Goal: Task Accomplishment & Management: Use online tool/utility

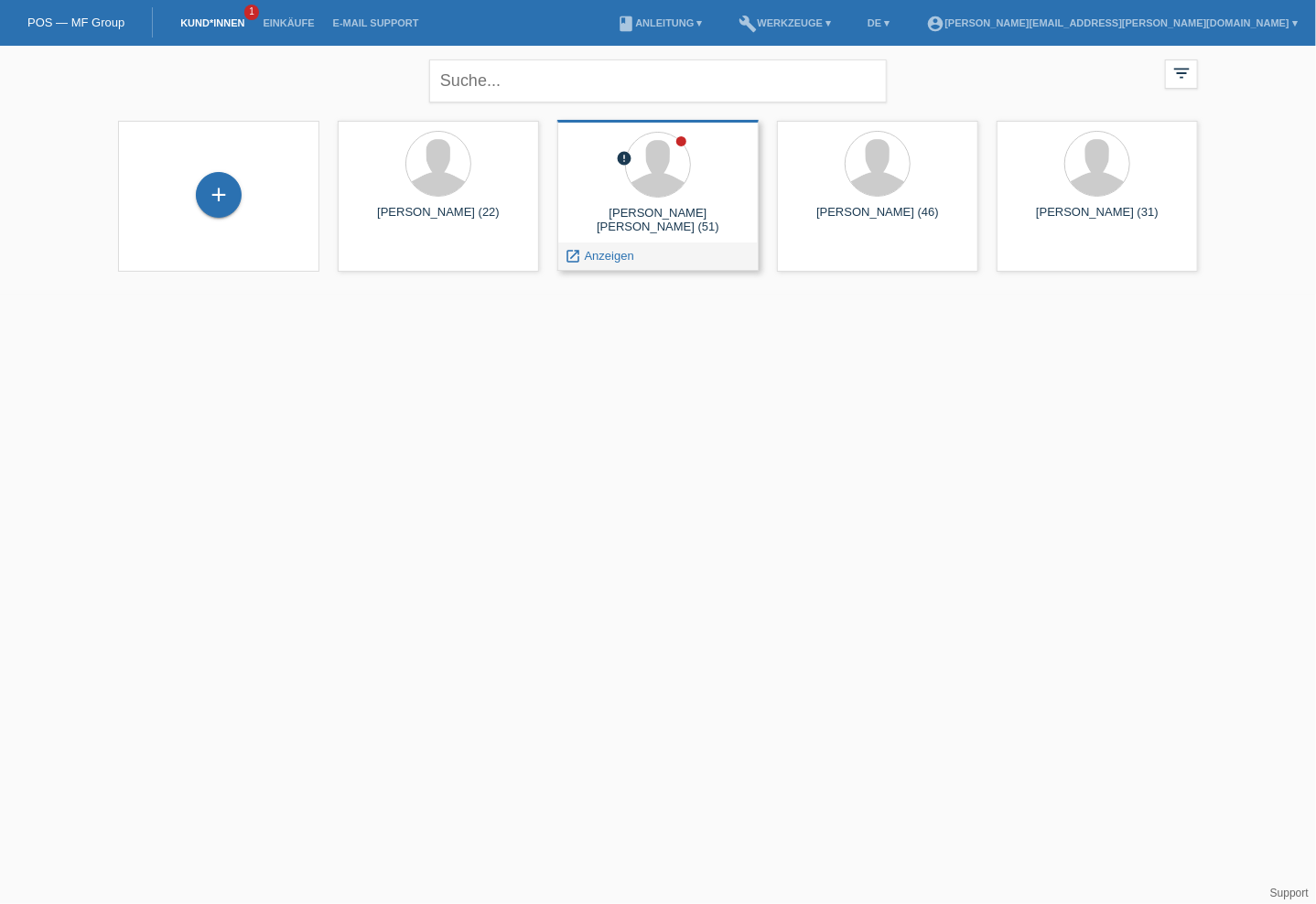
click at [657, 206] on div "[PERSON_NAME] [PERSON_NAME] (51)" at bounding box center [658, 221] width 172 height 29
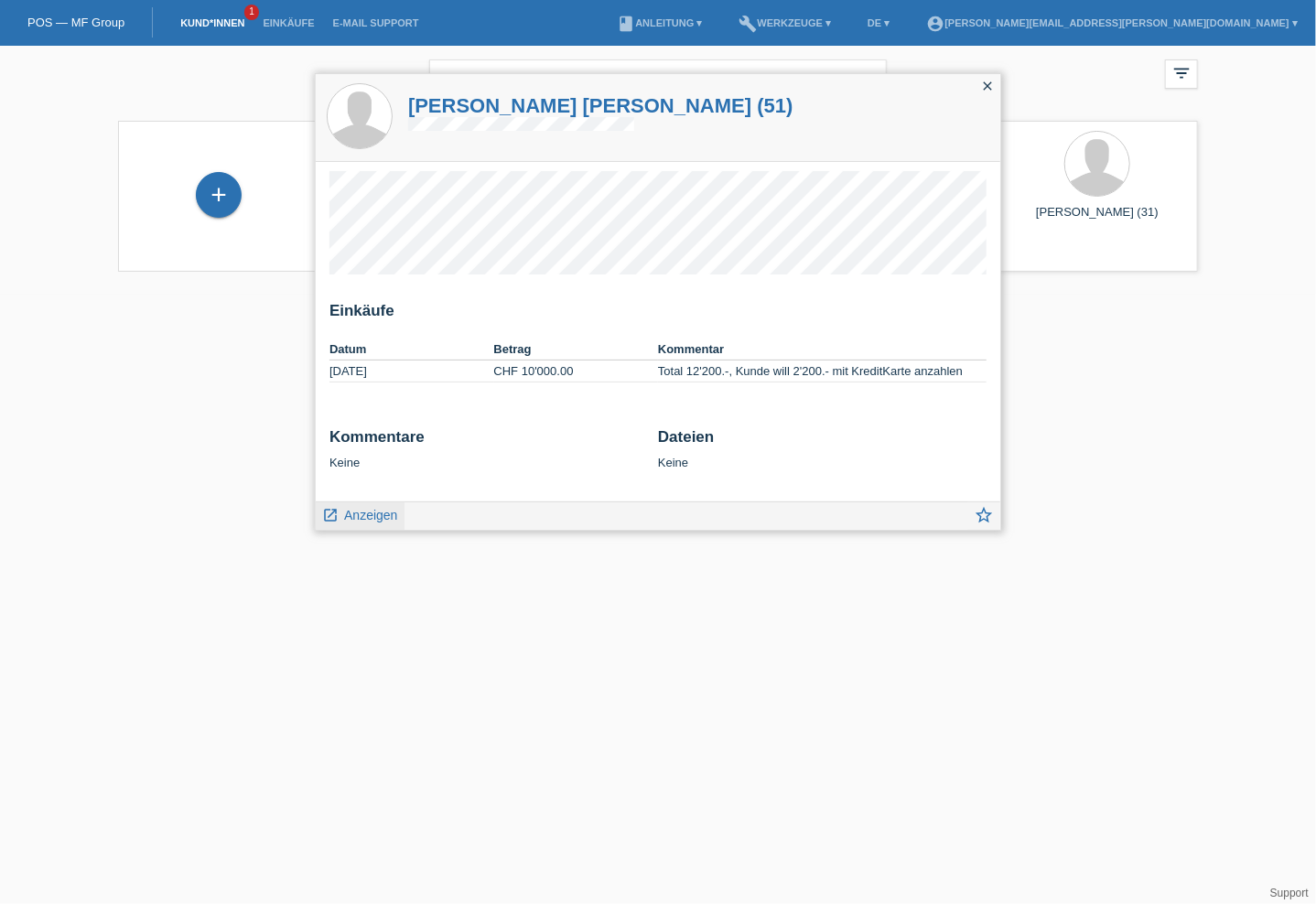
click at [361, 511] on span "Anzeigen" at bounding box center [371, 515] width 53 height 15
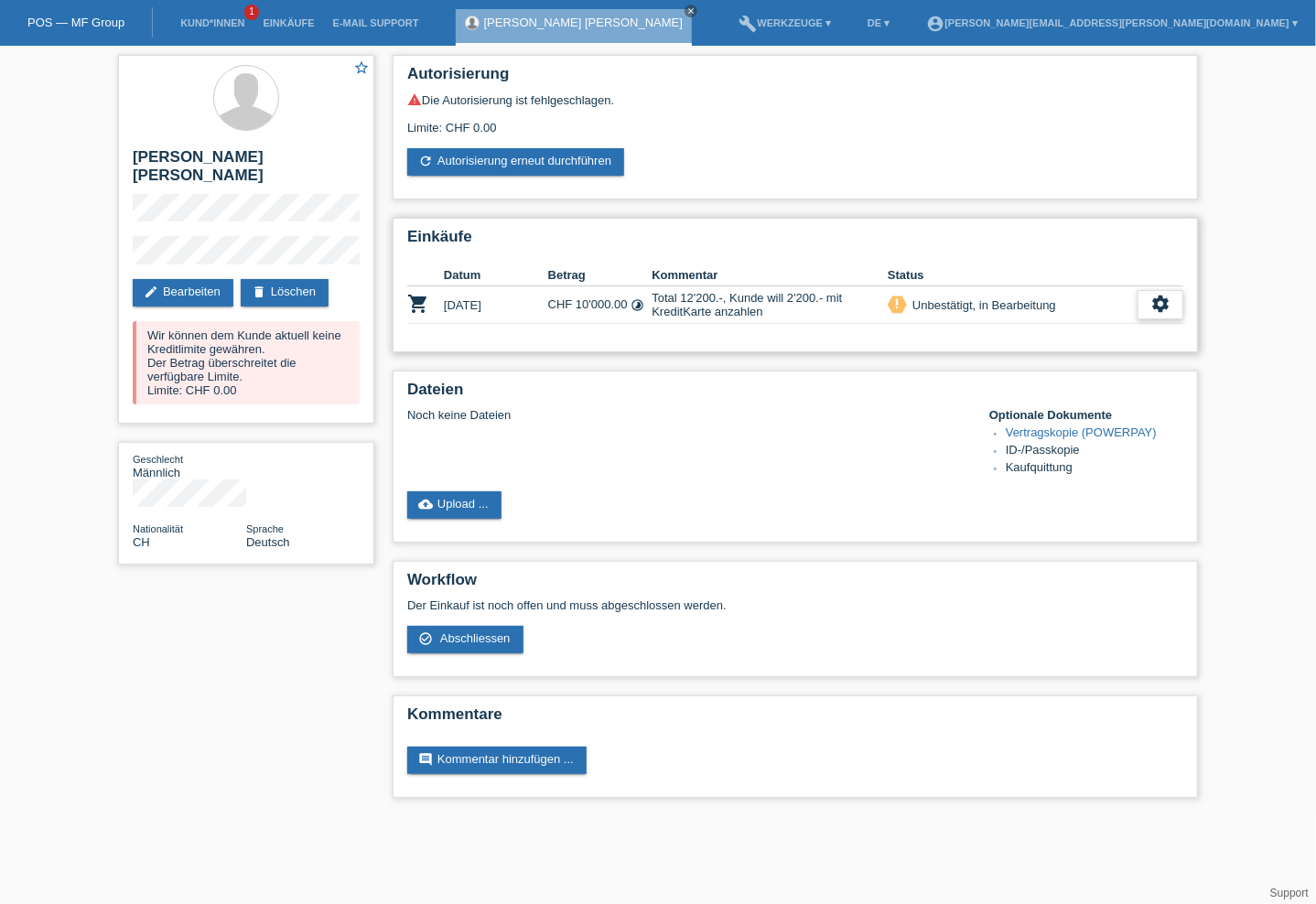
click at [1164, 303] on icon "settings" at bounding box center [1160, 304] width 20 height 20
click at [958, 496] on div "cloud_upload Upload ..." at bounding box center [795, 505] width 776 height 27
click at [475, 506] on link "cloud_upload Upload ..." at bounding box center [454, 505] width 94 height 27
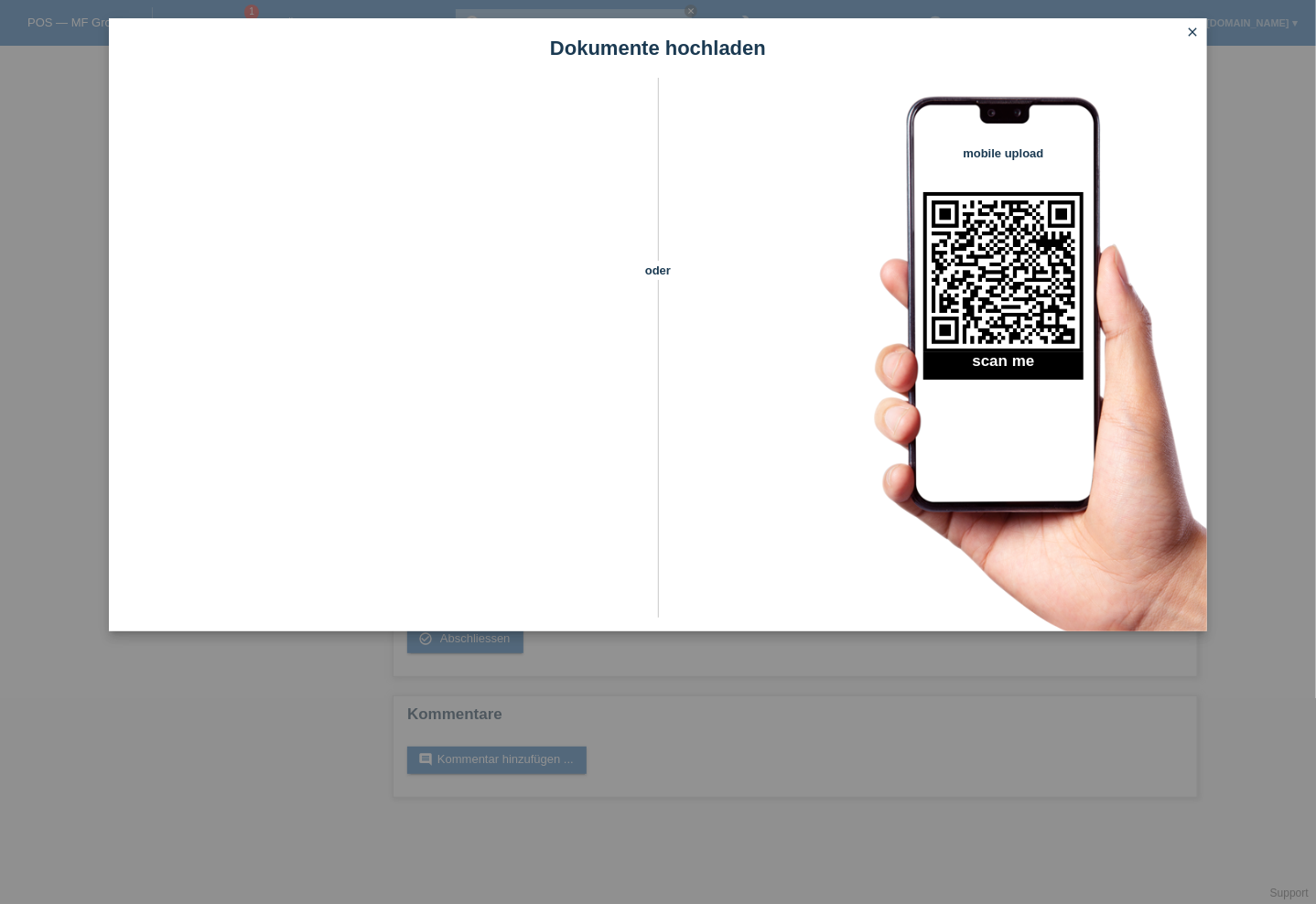
click at [1193, 27] on icon "close" at bounding box center [1192, 32] width 15 height 15
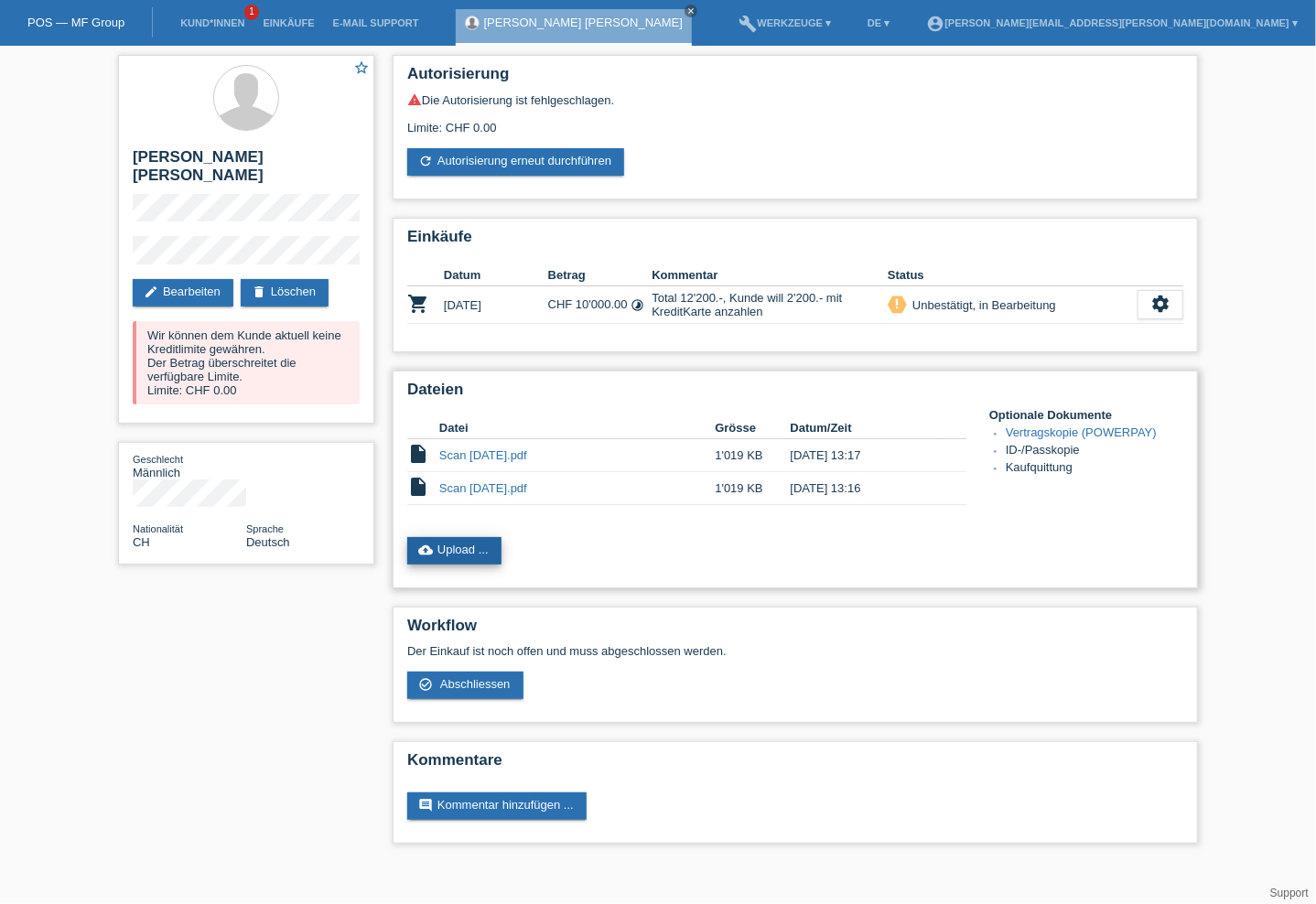
click at [437, 551] on link "cloud_upload Upload ..." at bounding box center [454, 551] width 94 height 27
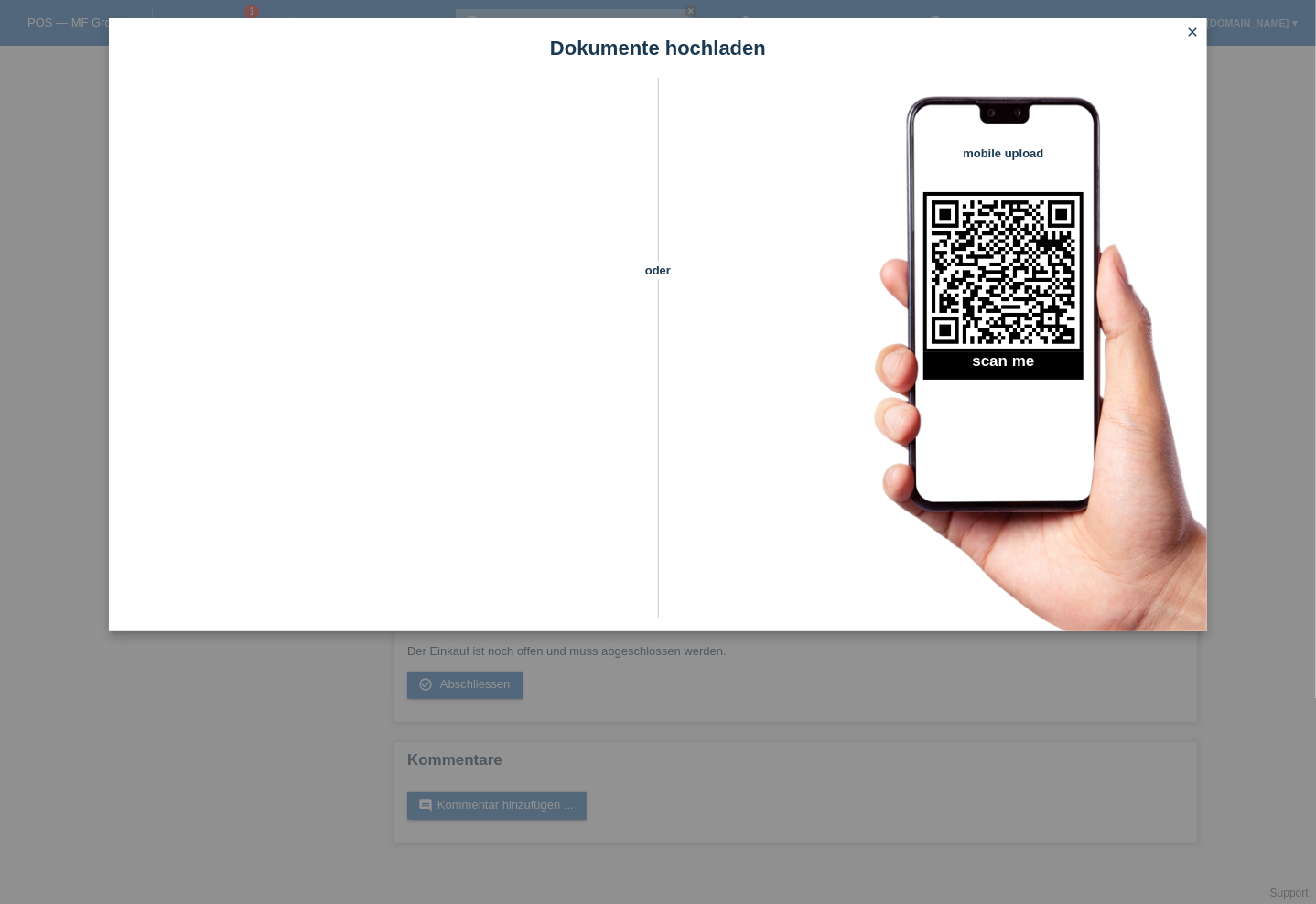
click at [1187, 29] on icon "close" at bounding box center [1192, 32] width 15 height 15
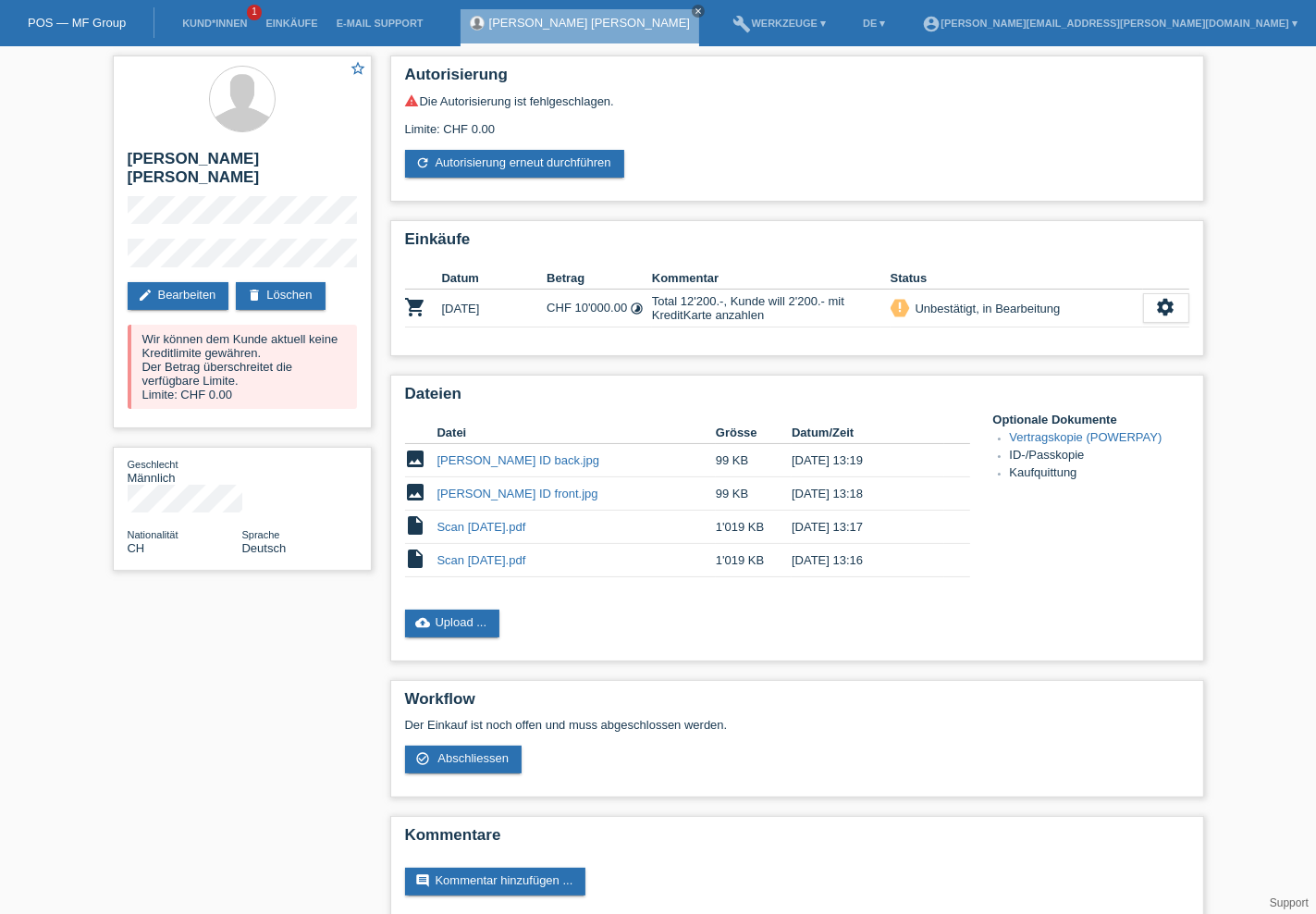
click at [219, 14] on li "Kund*innen 1" at bounding box center [215, 23] width 83 height 47
click at [215, 31] on li "Kund*innen 1" at bounding box center [215, 23] width 83 height 47
click at [215, 25] on link "Kund*innen" at bounding box center [215, 23] width 83 height 11
